Goal: Find specific page/section: Find specific page/section

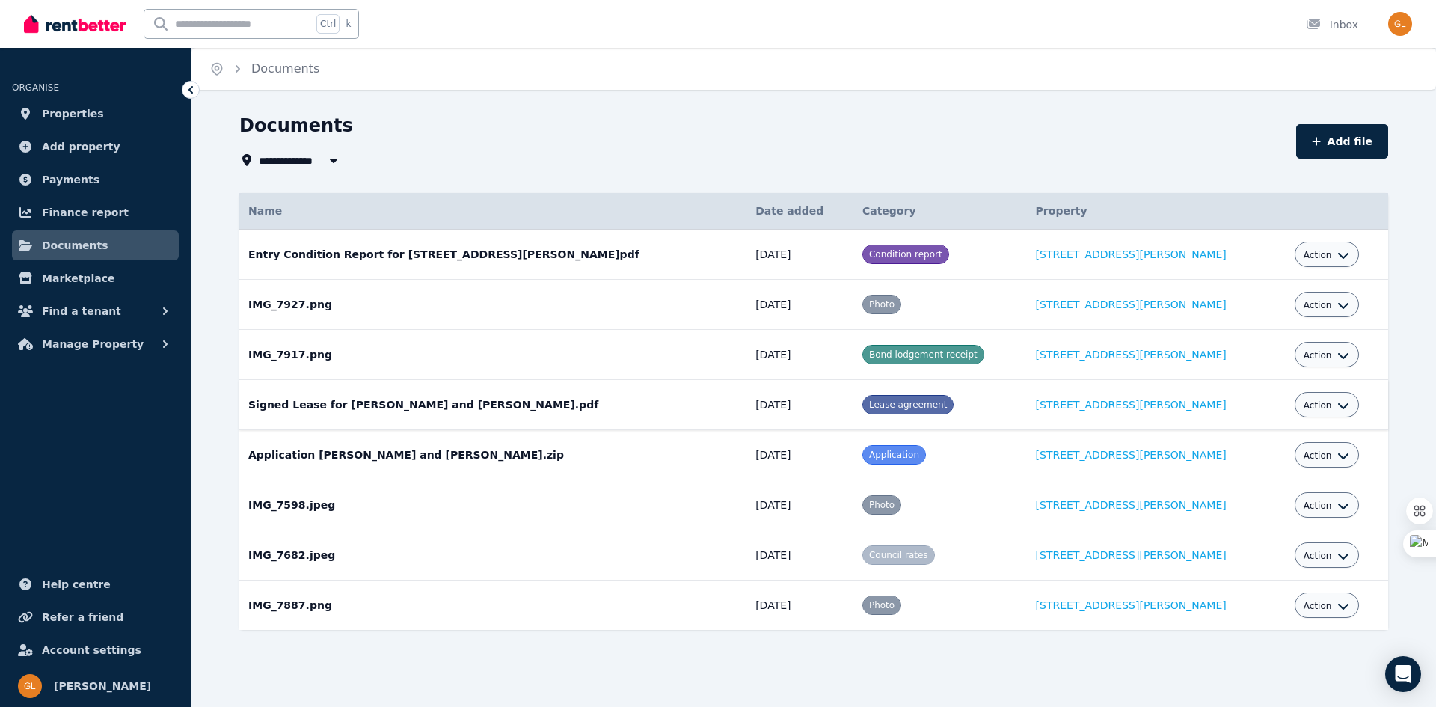
click at [1322, 399] on div "Action" at bounding box center [1326, 404] width 65 height 25
click at [1337, 403] on icon "button" at bounding box center [1343, 405] width 12 height 12
click at [1110, 407] on link "[STREET_ADDRESS][PERSON_NAME]" at bounding box center [1131, 405] width 191 height 12
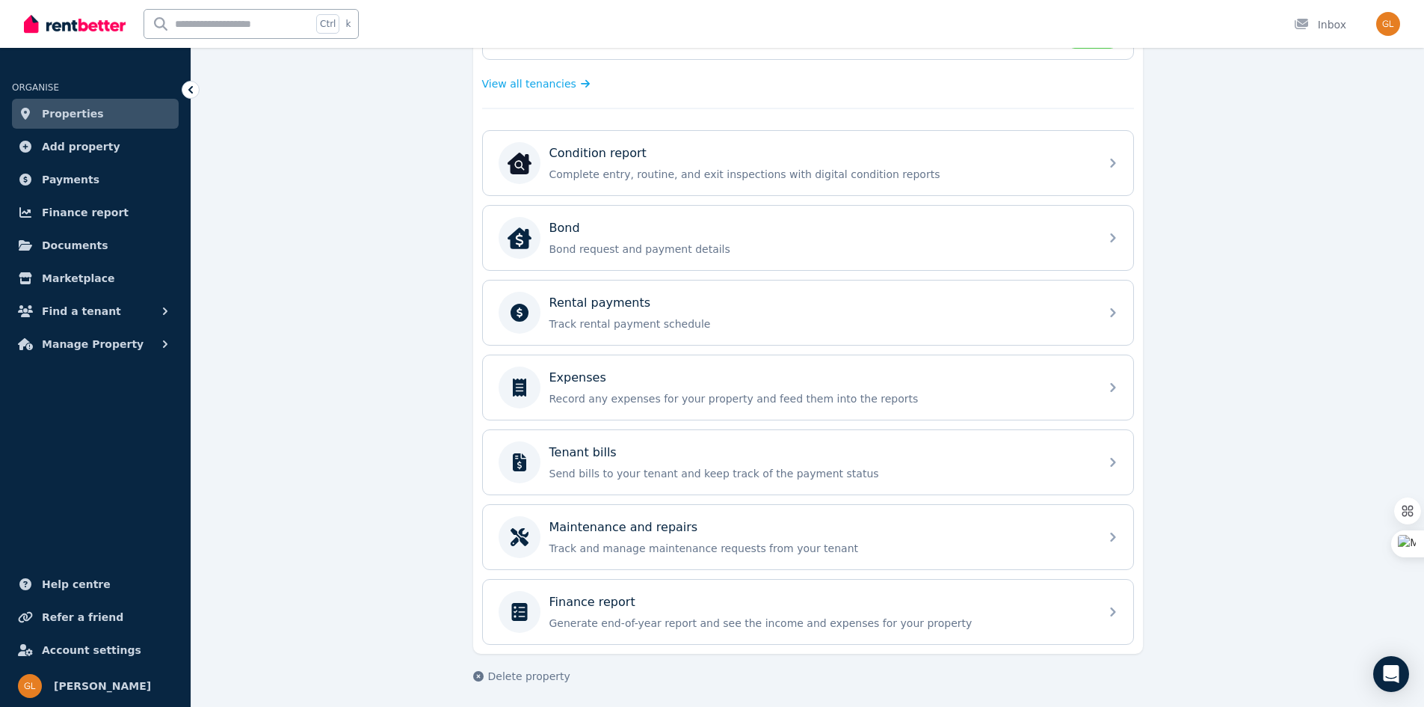
scroll to position [421, 0]
click at [64, 245] on span "Documents" at bounding box center [75, 245] width 67 height 18
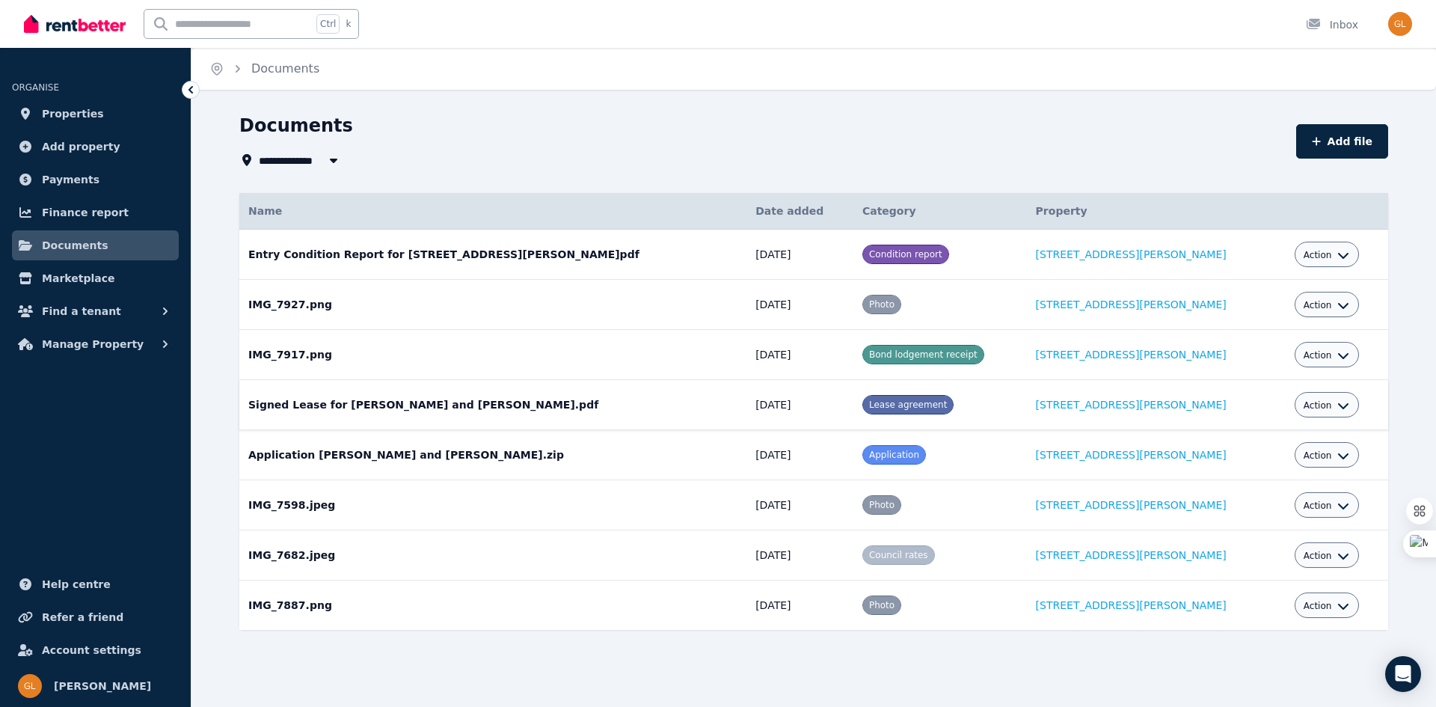
click at [1337, 401] on icon "button" at bounding box center [1343, 405] width 12 height 12
click at [1264, 458] on link "View" at bounding box center [1280, 465] width 144 height 27
click at [1337, 406] on icon "button" at bounding box center [1343, 405] width 12 height 12
click at [1296, 434] on link "Edit" at bounding box center [1280, 438] width 144 height 27
select select "**********"
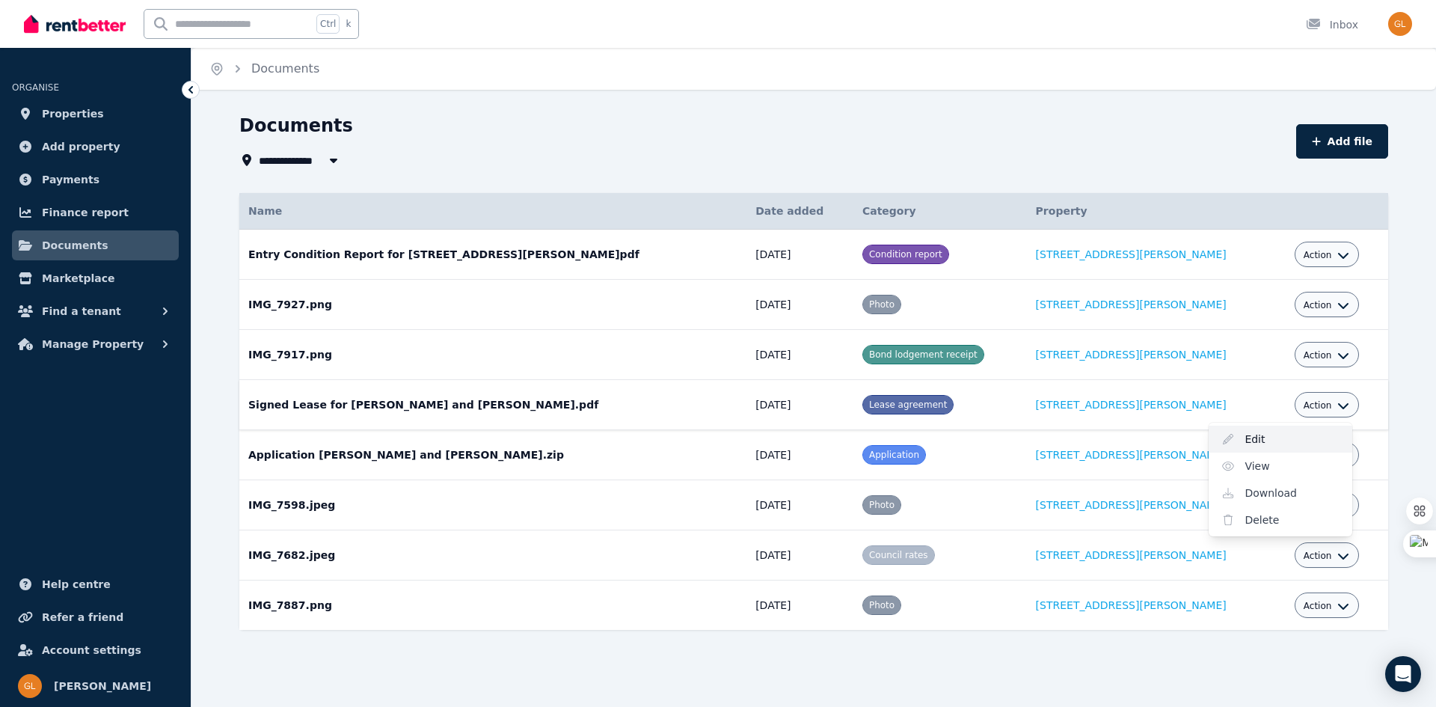
select select "**********"
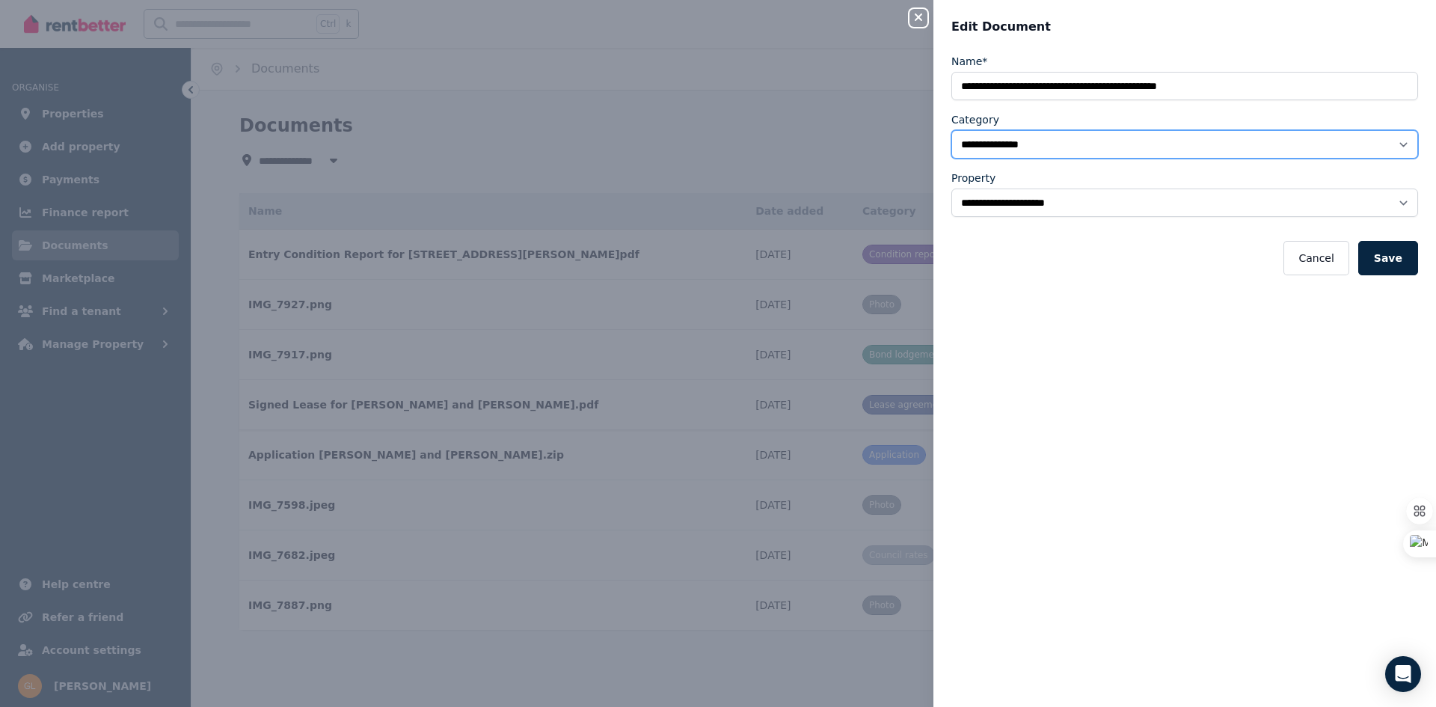
click at [1393, 145] on select "**********" at bounding box center [1184, 144] width 467 height 28
click at [911, 18] on icon "button" at bounding box center [918, 17] width 18 height 12
select select "*****"
select select
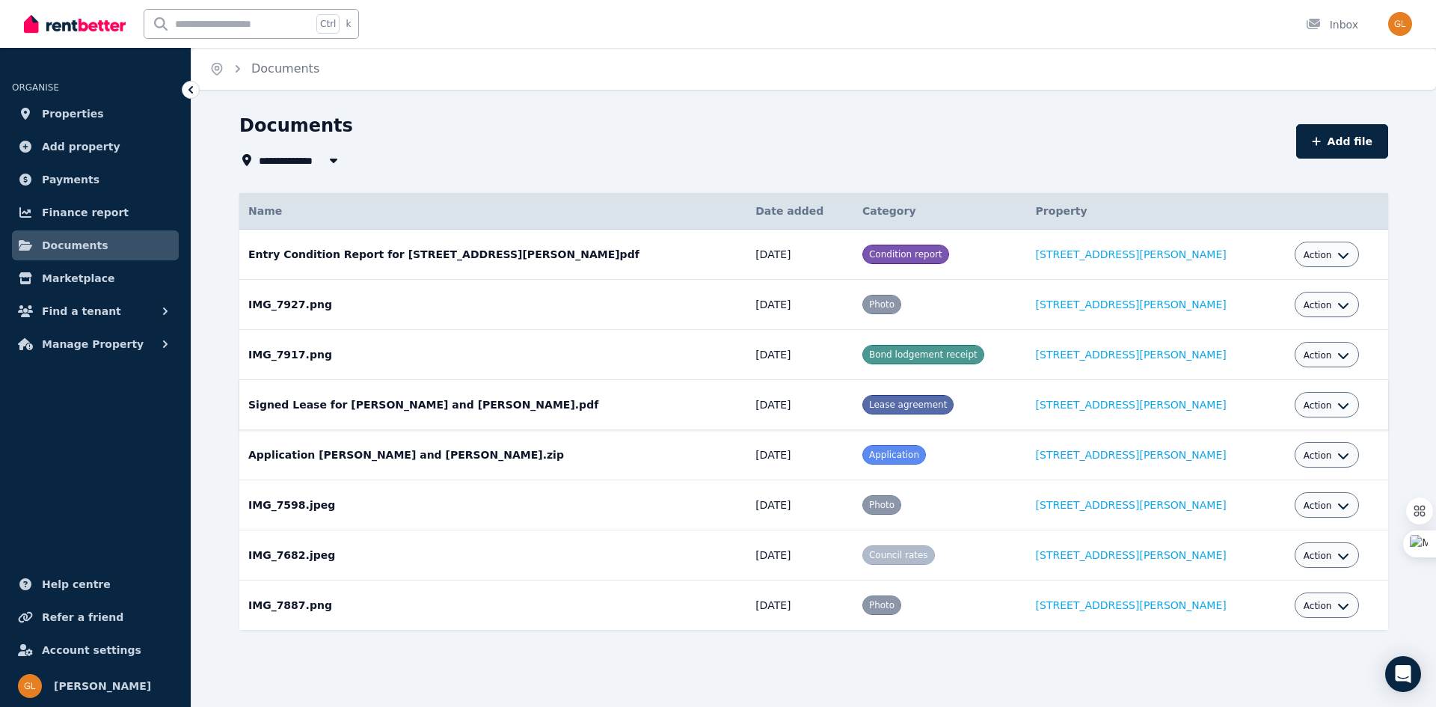
click at [1337, 403] on icon "button" at bounding box center [1343, 405] width 12 height 12
click at [1264, 496] on link "Download" at bounding box center [1280, 492] width 144 height 27
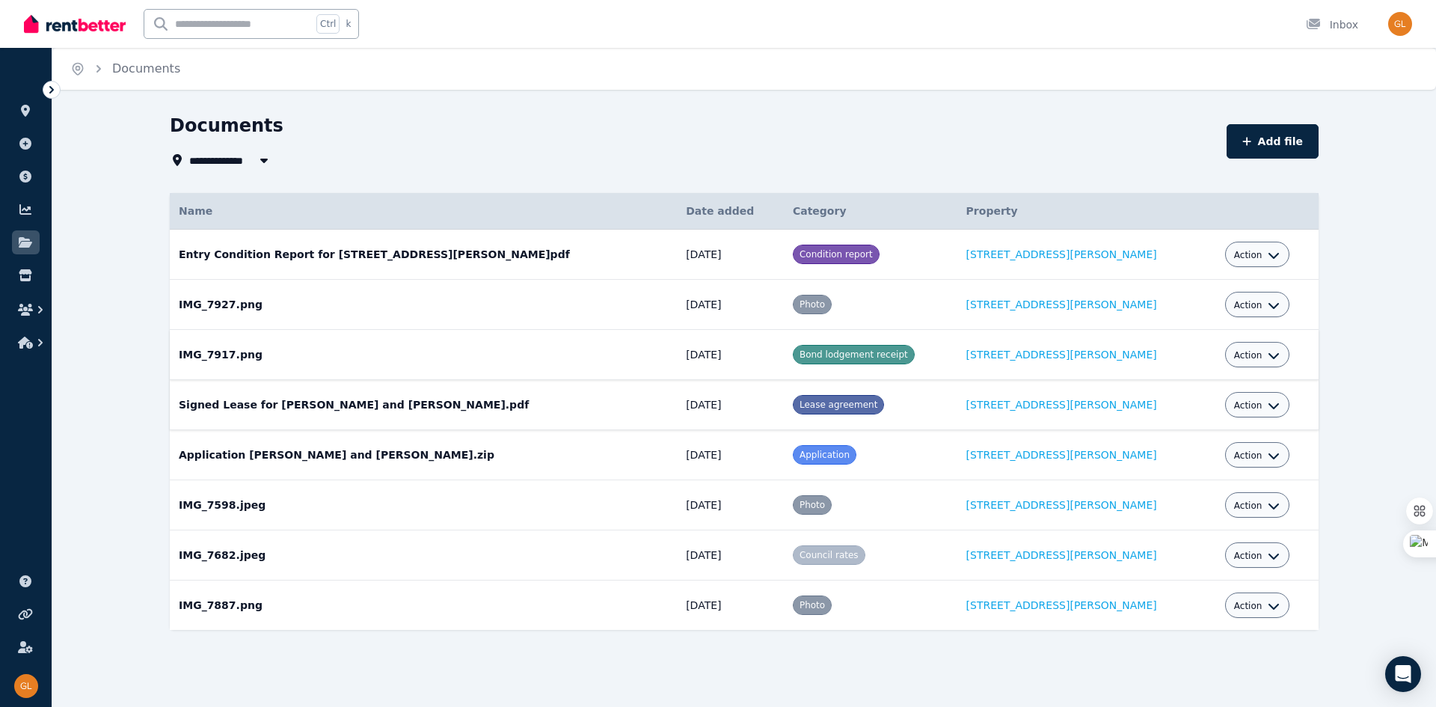
click at [836, 351] on span "Bond lodgement receipt" at bounding box center [853, 354] width 108 height 10
click at [233, 361] on td "IMG_7917.png Date added: [DATE] Category: Bond lodgement receipt Property: [STR…" at bounding box center [423, 355] width 507 height 50
click at [1268, 355] on icon "button" at bounding box center [1273, 356] width 10 height 6
click at [1190, 414] on link "View" at bounding box center [1211, 415] width 144 height 27
click at [1388, 280] on div "**********" at bounding box center [743, 399] width 1383 height 570
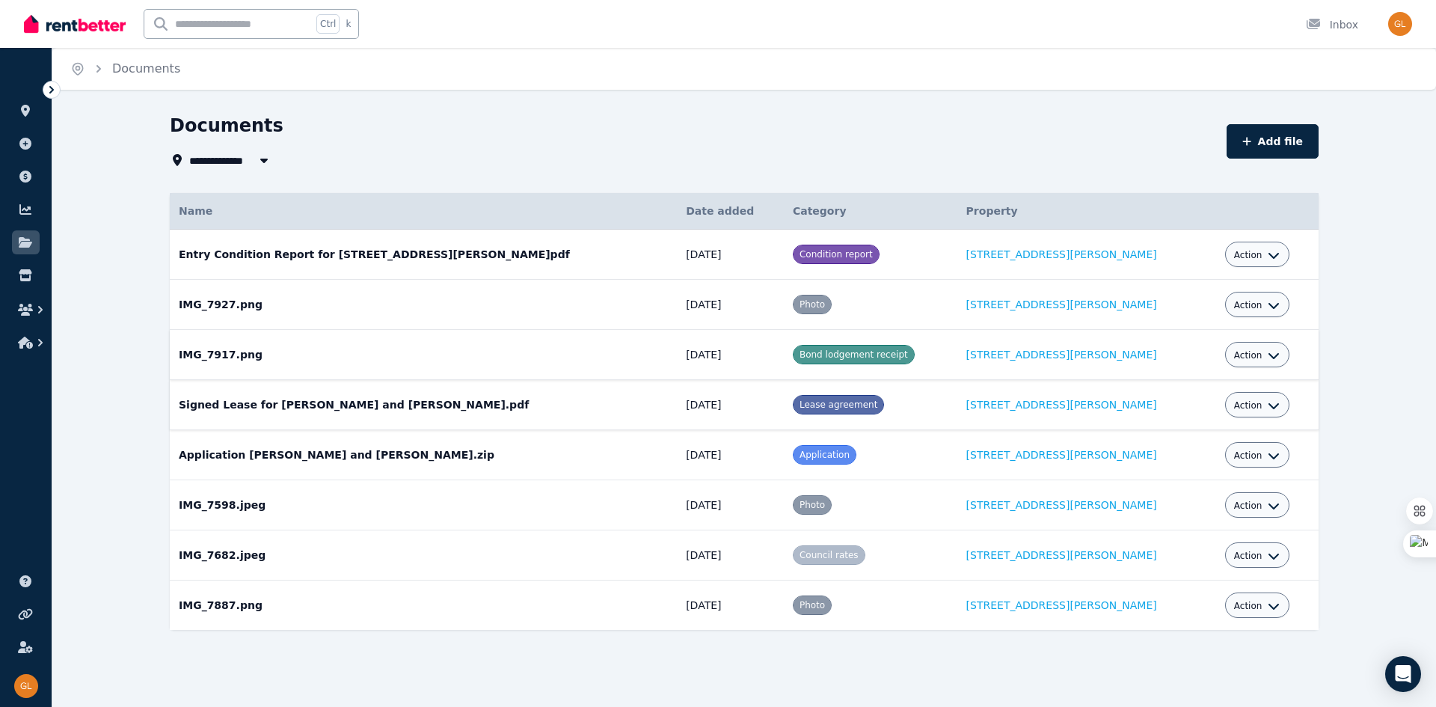
click at [1267, 355] on icon "button" at bounding box center [1273, 355] width 12 height 12
click at [1184, 411] on link "View" at bounding box center [1211, 415] width 144 height 27
click at [1267, 455] on icon "button" at bounding box center [1273, 455] width 12 height 12
click at [1016, 455] on link "[STREET_ADDRESS][PERSON_NAME]" at bounding box center [1061, 455] width 191 height 12
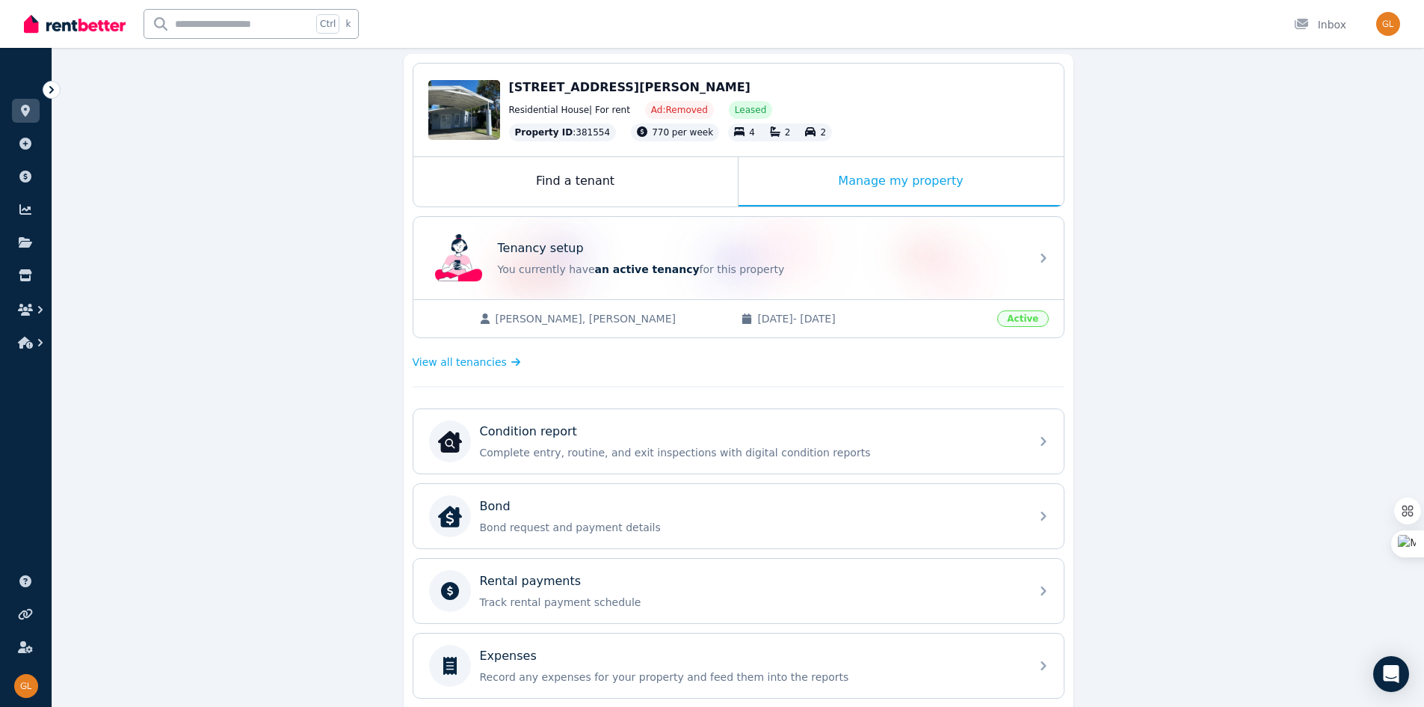
scroll to position [138, 0]
click at [1027, 322] on span "Active" at bounding box center [1023, 320] width 51 height 16
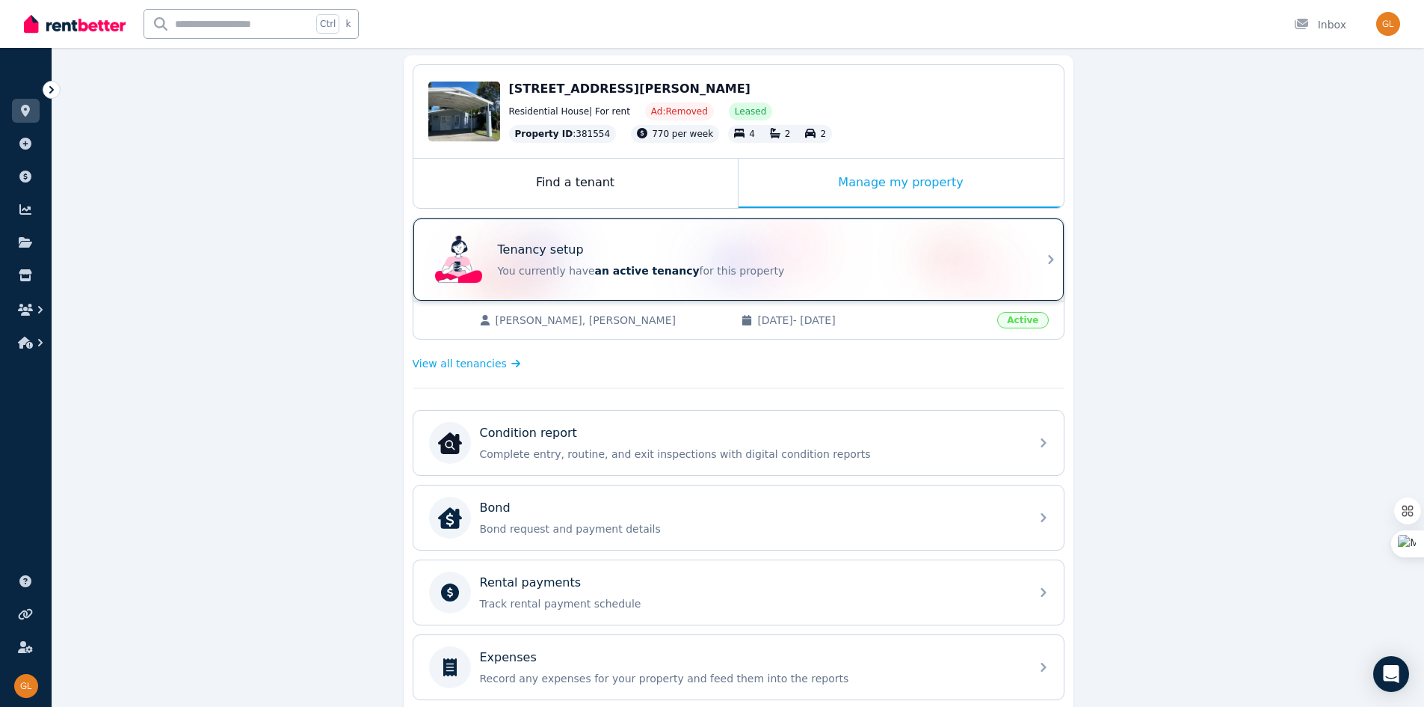
click at [1048, 253] on icon at bounding box center [1051, 260] width 18 height 18
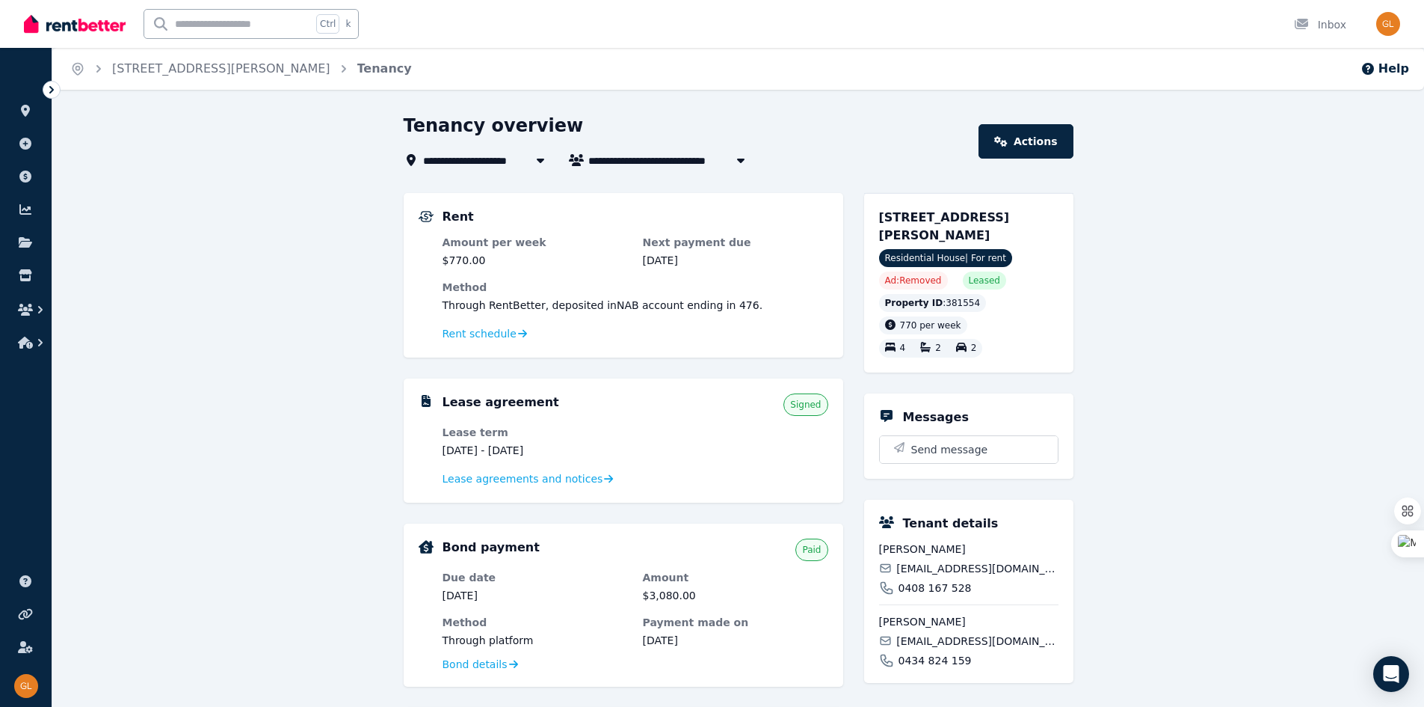
click at [978, 271] on div "Leased" at bounding box center [984, 280] width 43 height 18
click at [574, 482] on span "Lease agreements and notices" at bounding box center [523, 478] width 161 height 15
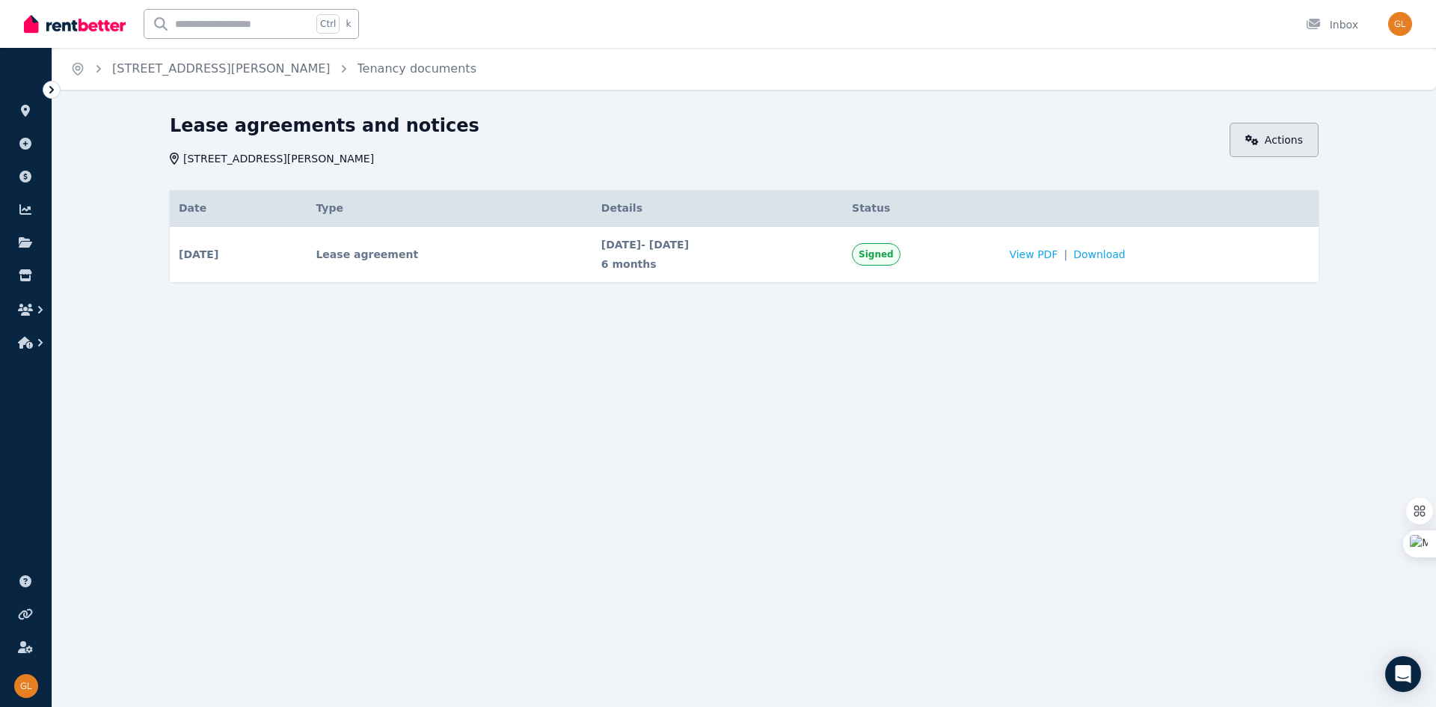
click at [1297, 140] on link "Actions" at bounding box center [1273, 140] width 89 height 34
